Goal: Check status: Check status

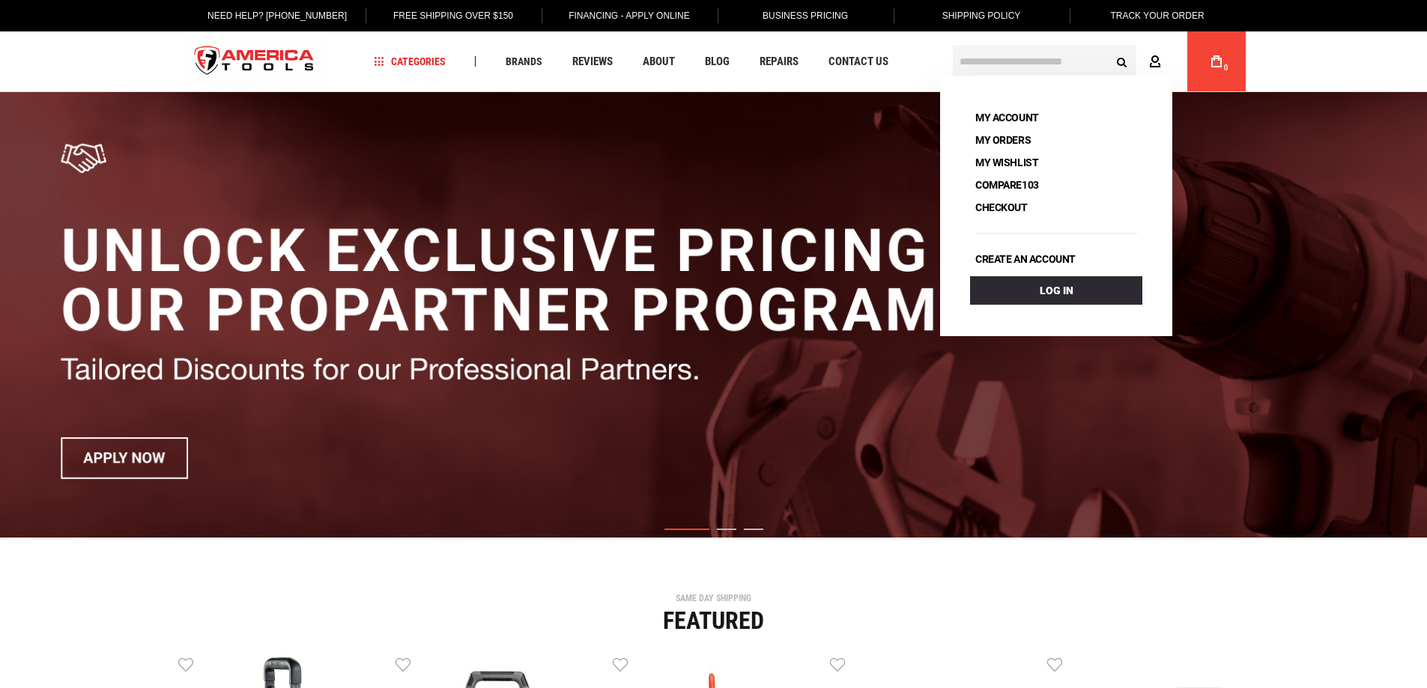
click at [1160, 63] on icon at bounding box center [1155, 62] width 12 height 14
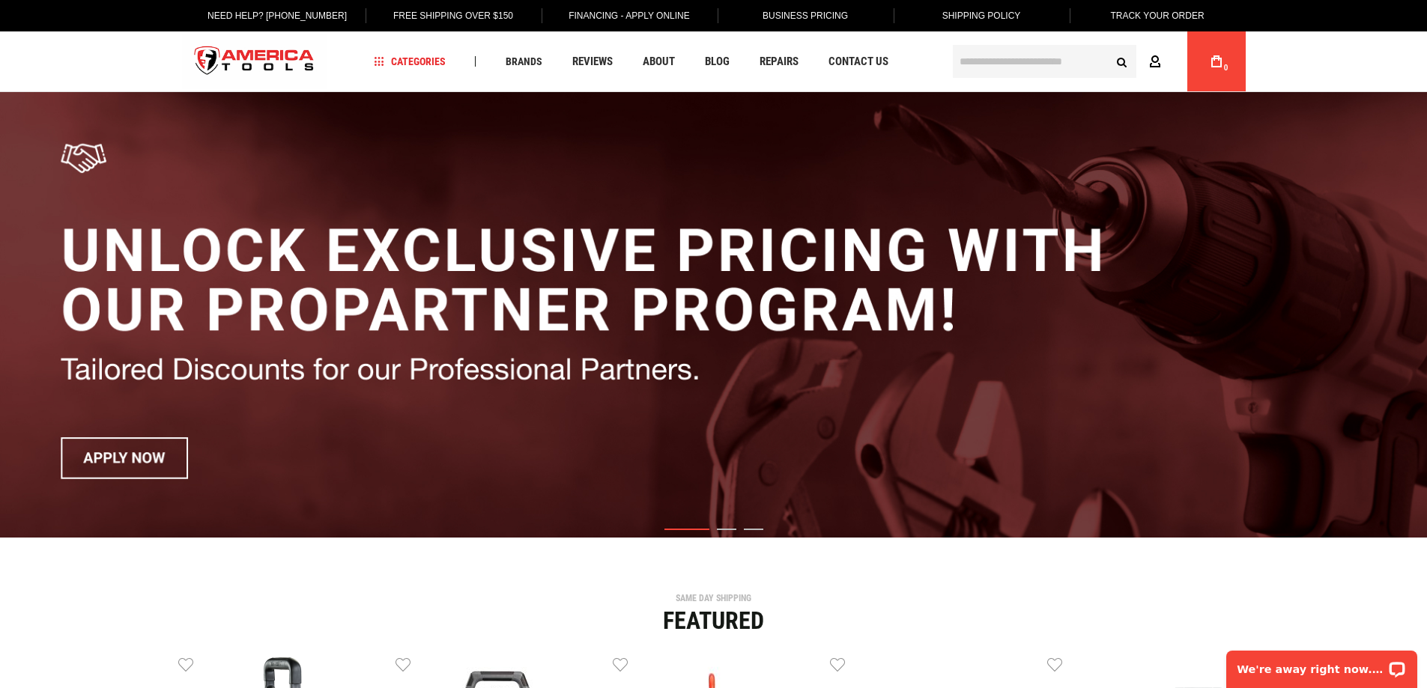
click at [1153, 59] on icon at bounding box center [1155, 62] width 12 height 14
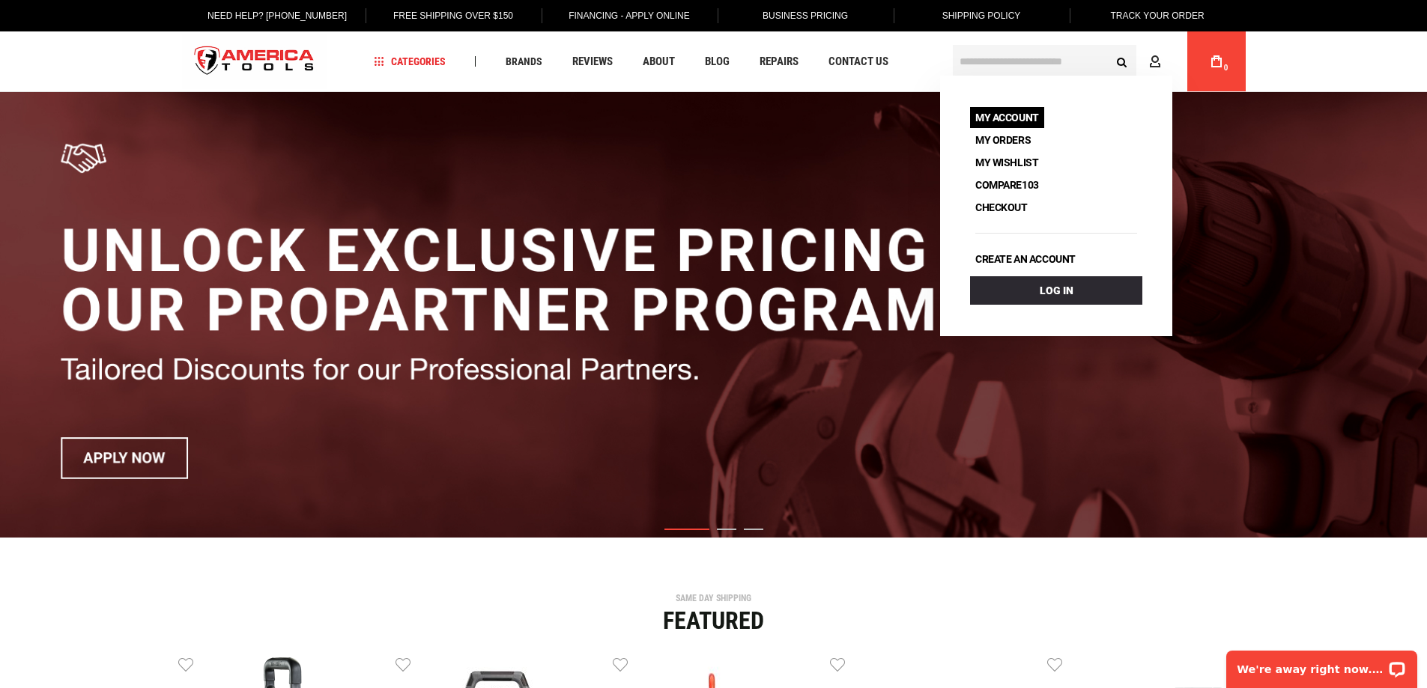
click at [1004, 125] on link "My Account" at bounding box center [1007, 117] width 74 height 21
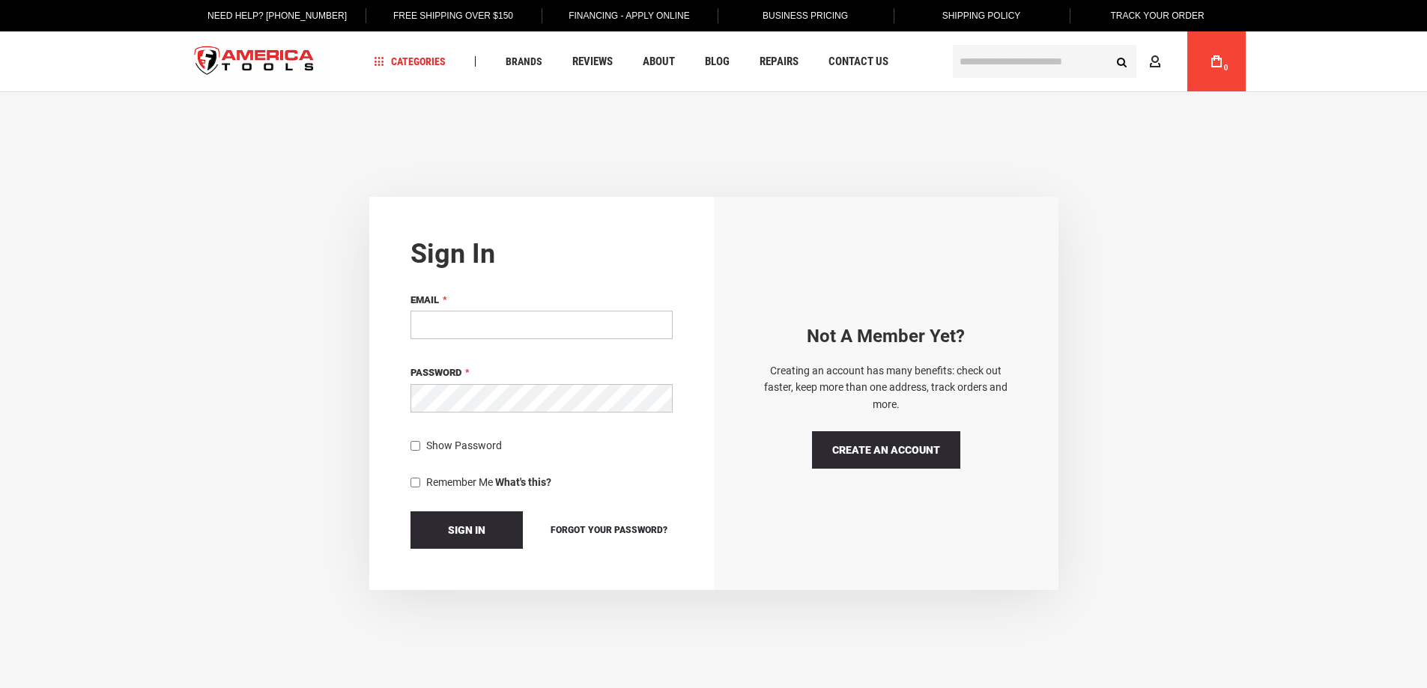
click at [467, 328] on input "Email" at bounding box center [541, 325] width 262 height 28
type input "**********"
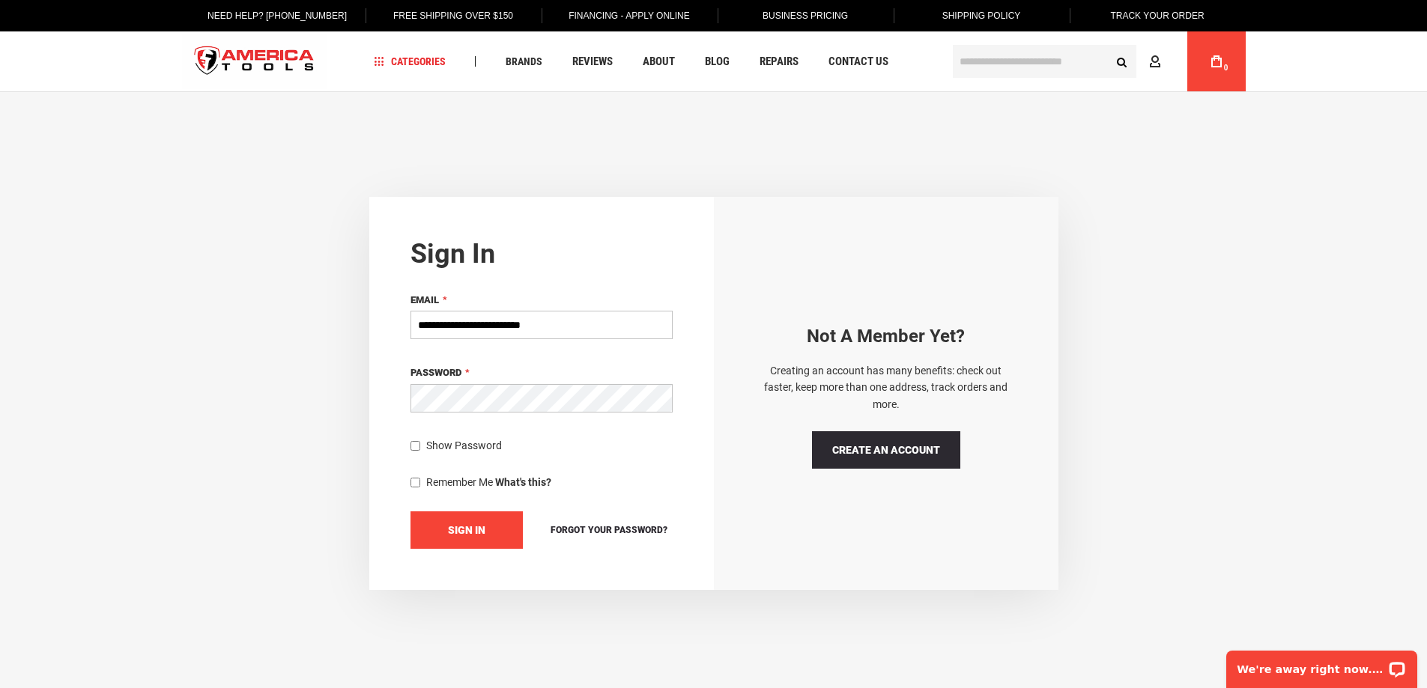
click at [485, 524] on span "Sign In" at bounding box center [466, 530] width 37 height 12
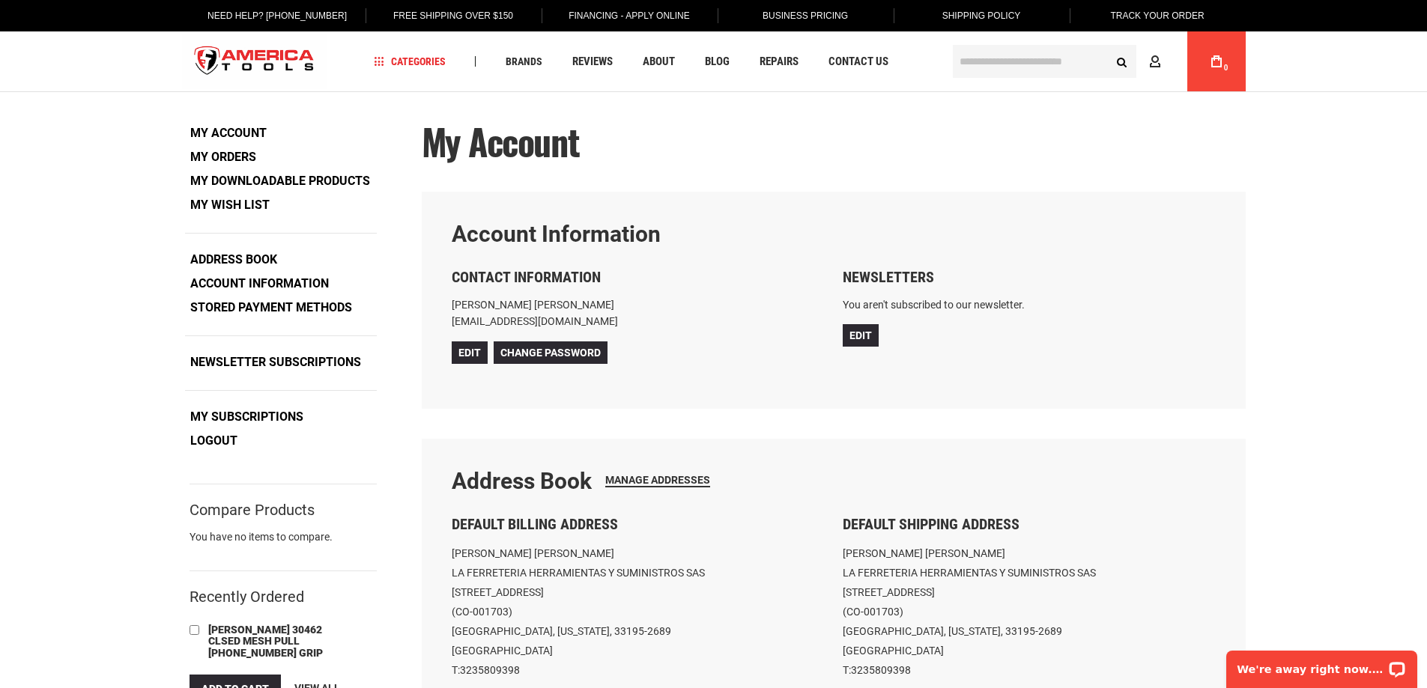
click at [216, 155] on link "My Orders" at bounding box center [223, 157] width 76 height 22
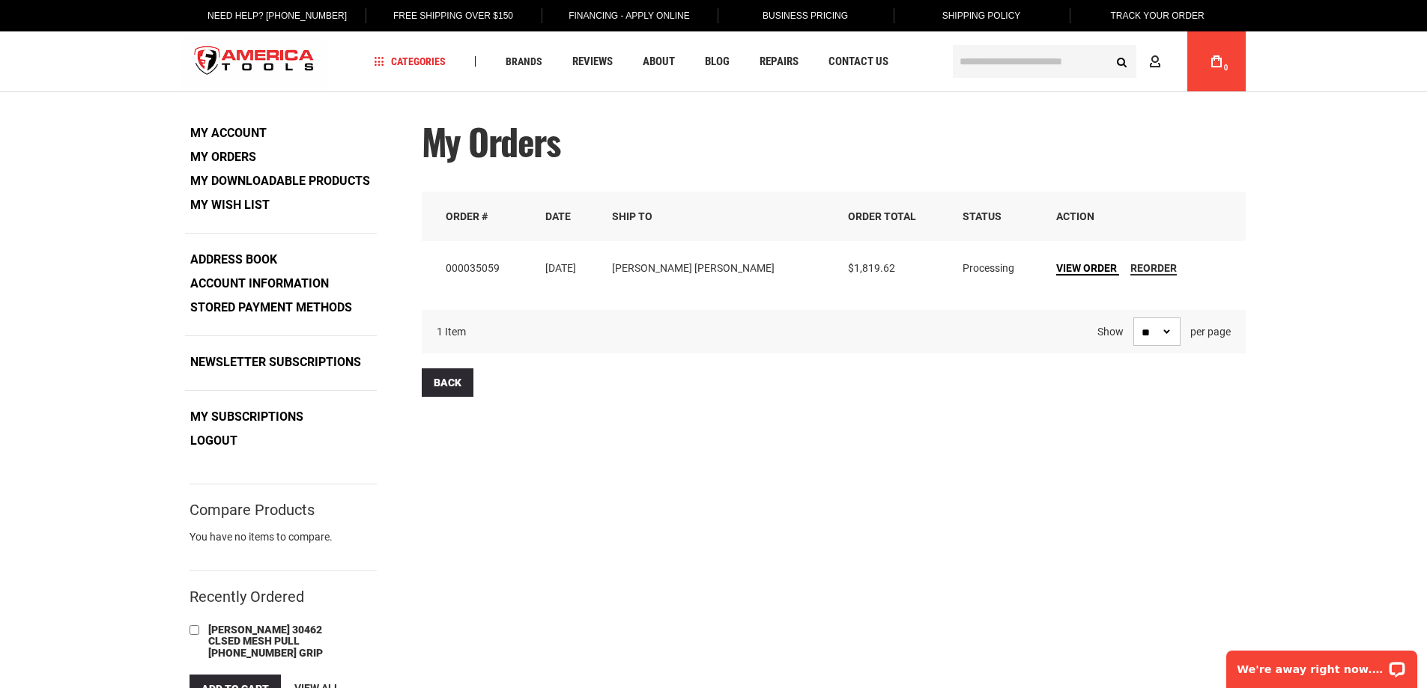
click at [1056, 270] on span "View Order" at bounding box center [1086, 268] width 61 height 12
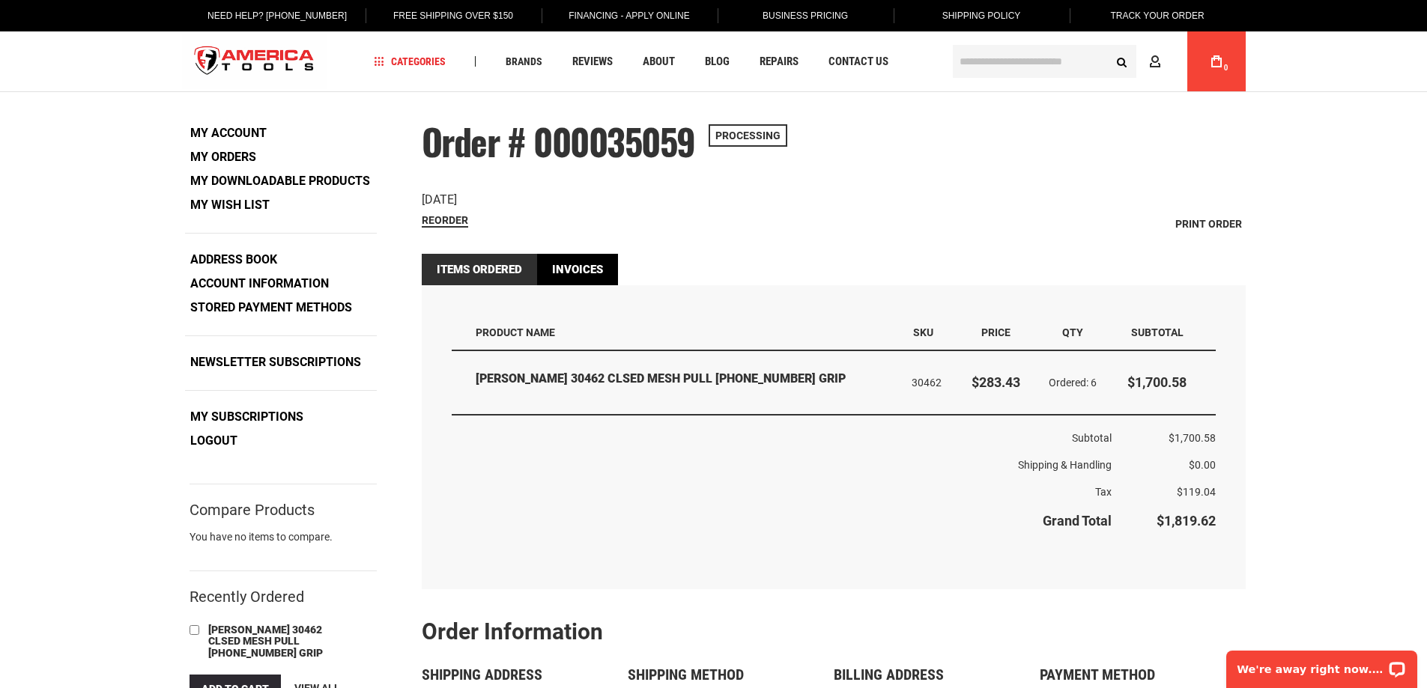
click at [570, 265] on link "Invoices" at bounding box center [577, 269] width 81 height 31
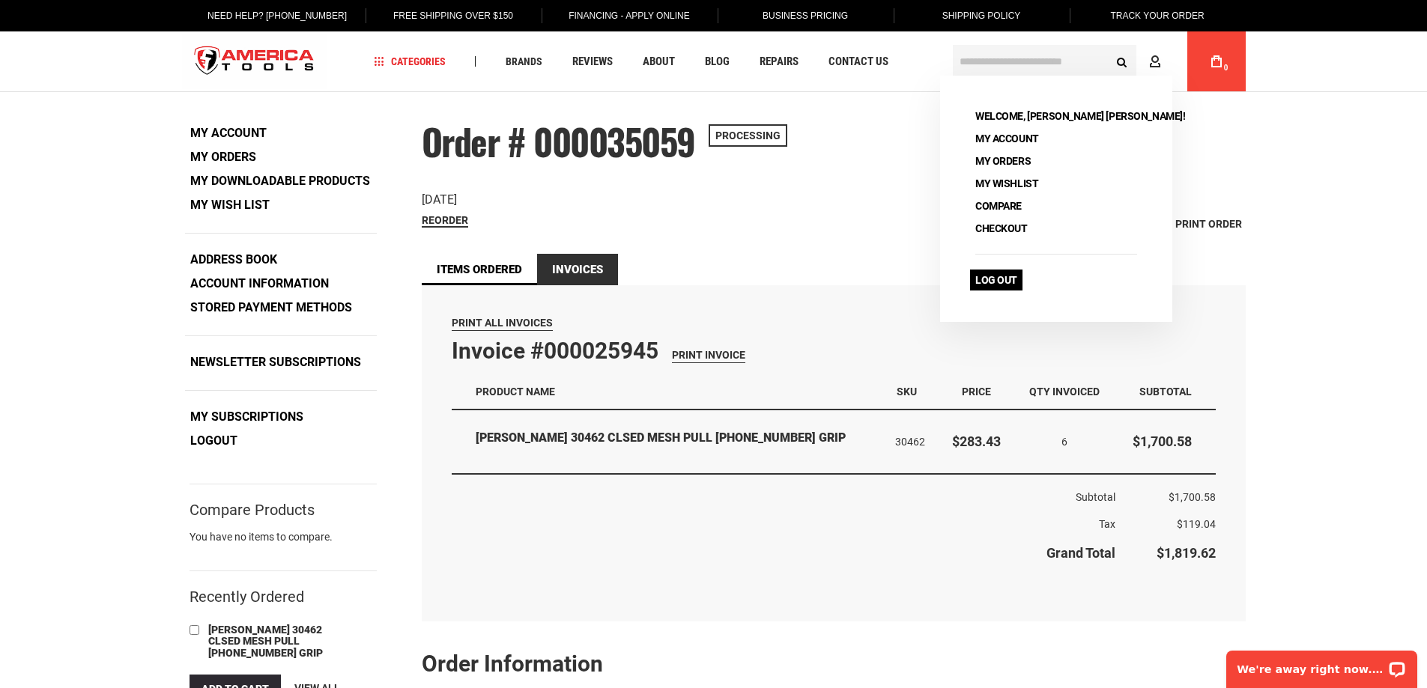
click at [1012, 280] on link "Log Out" at bounding box center [996, 280] width 52 height 21
